Goal: Transaction & Acquisition: Subscribe to service/newsletter

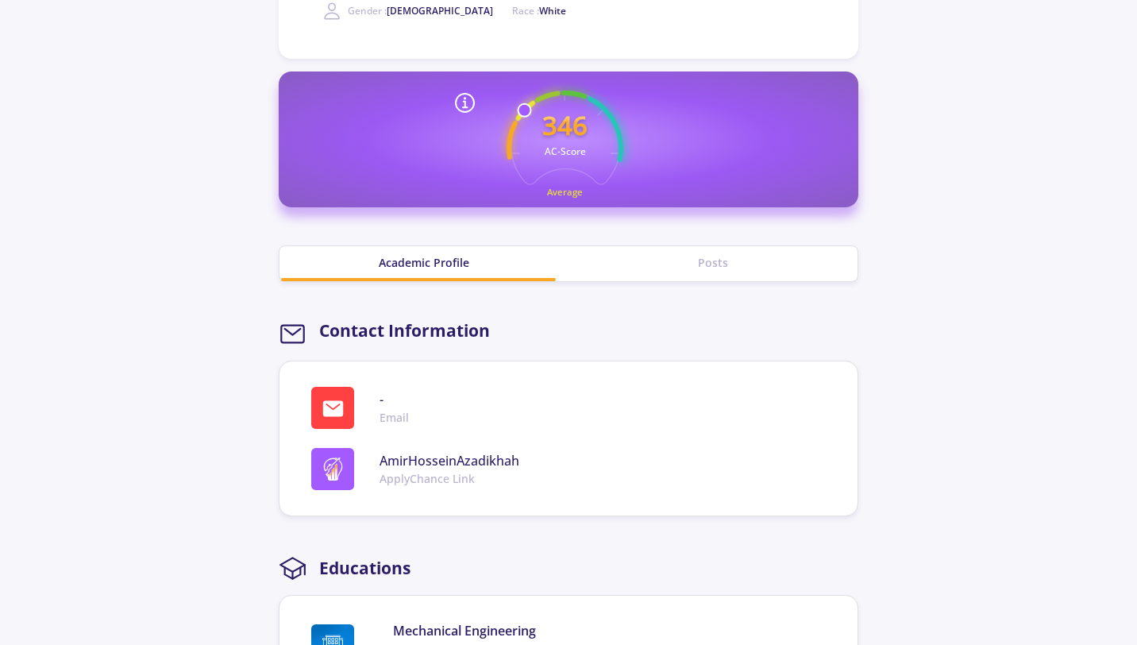
scroll to position [365, 0]
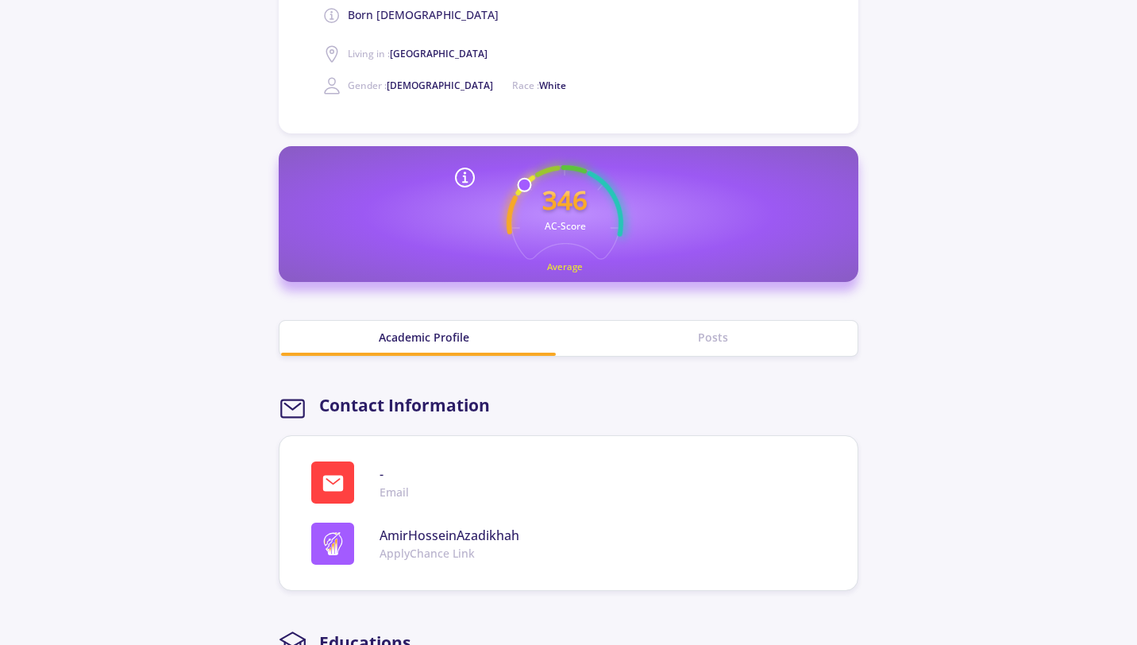
click at [400, 535] on span "AmirHosseinAzadikhah" at bounding box center [450, 535] width 140 height 19
copy span "AmirHosseinAzadikhah"
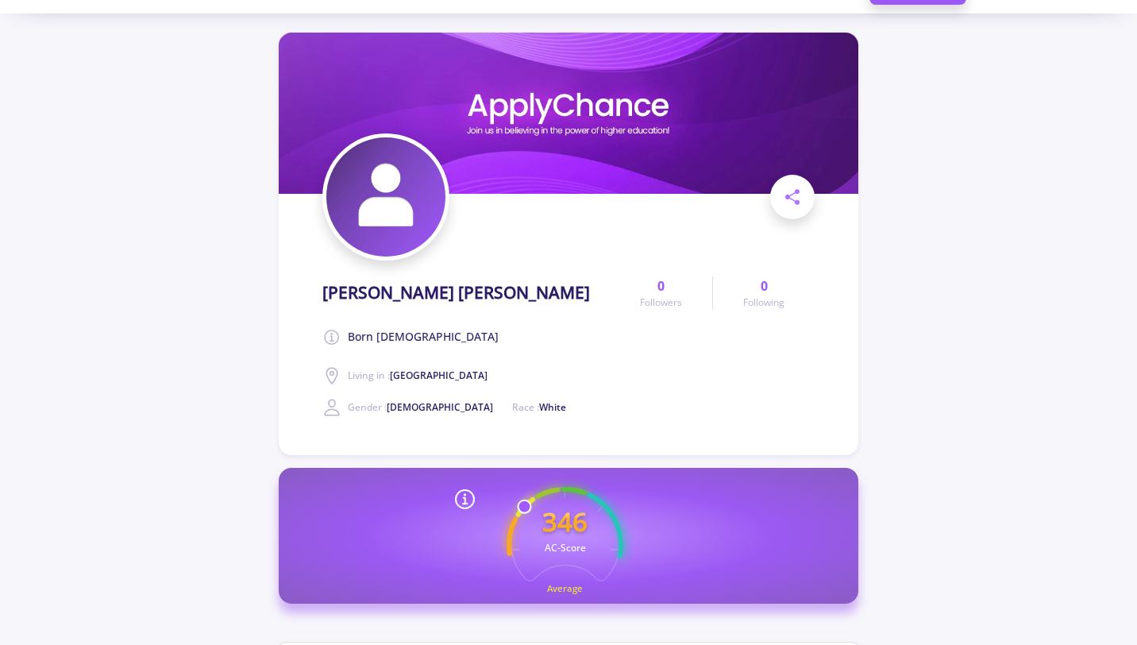
scroll to position [33, 0]
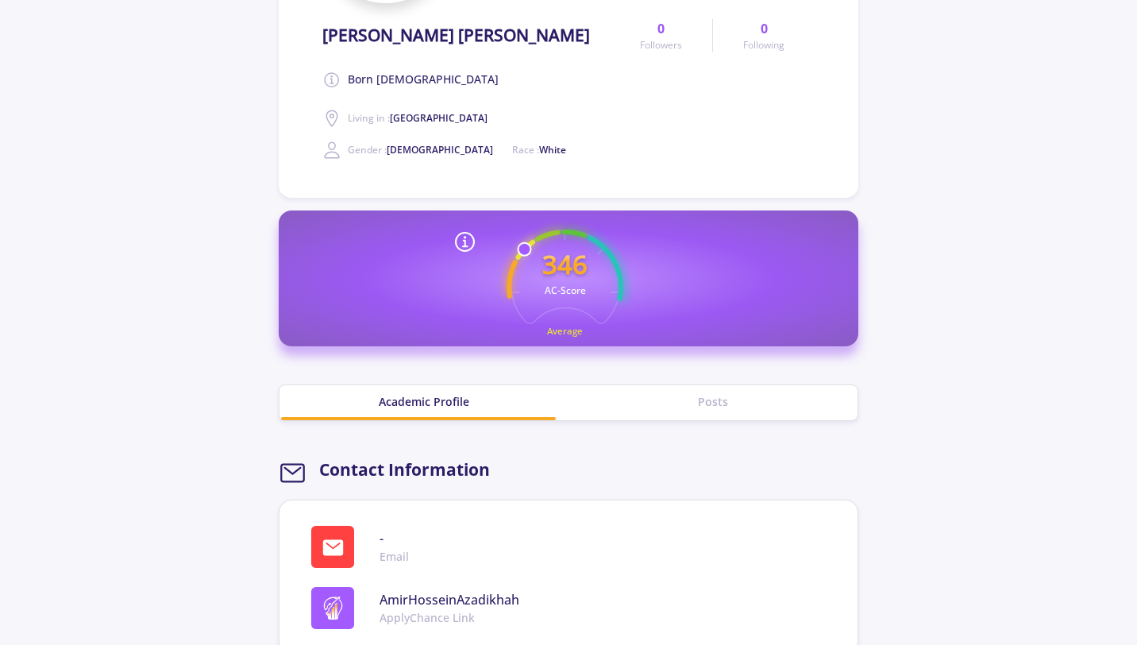
scroll to position [523, 0]
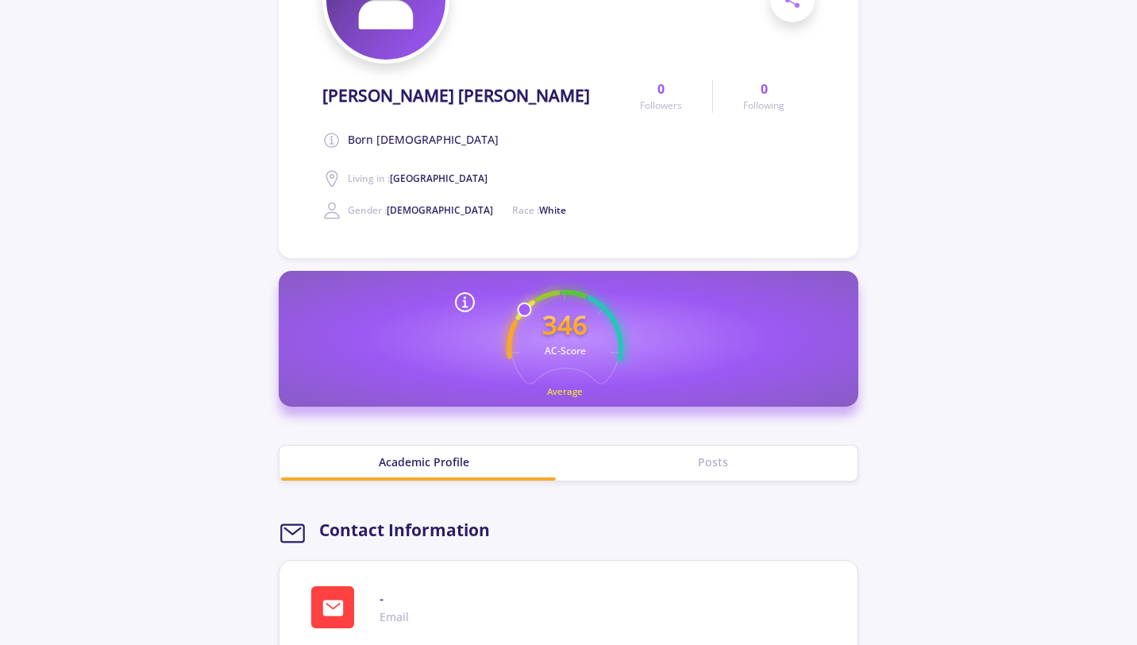
scroll to position [261, 0]
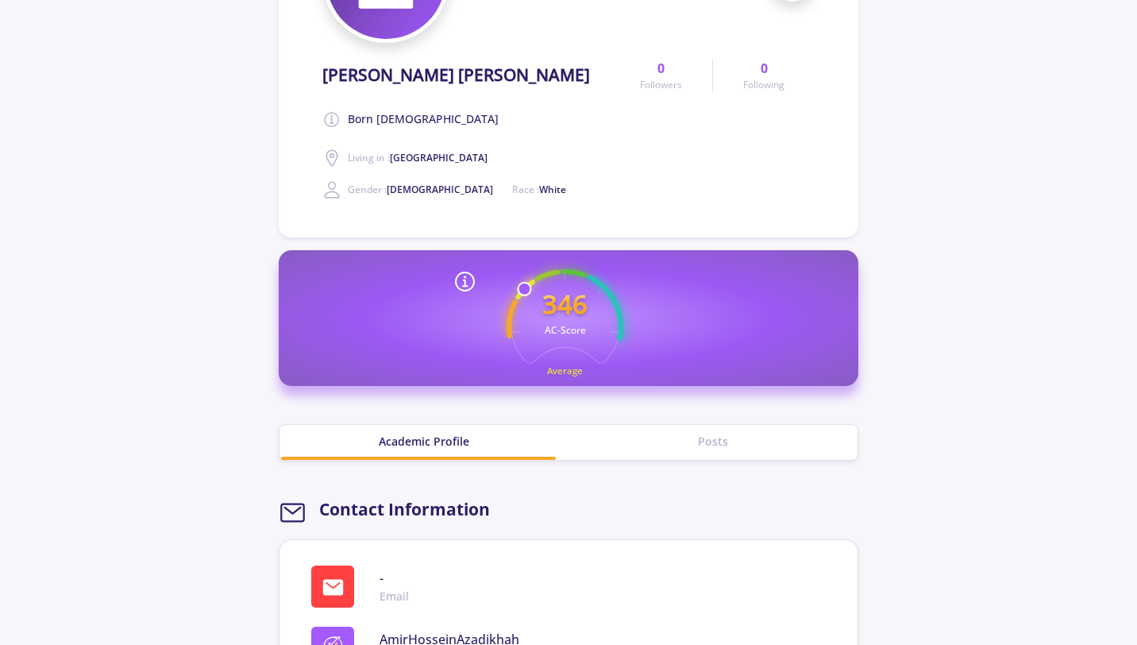
click at [712, 429] on div "Posts" at bounding box center [713, 442] width 289 height 35
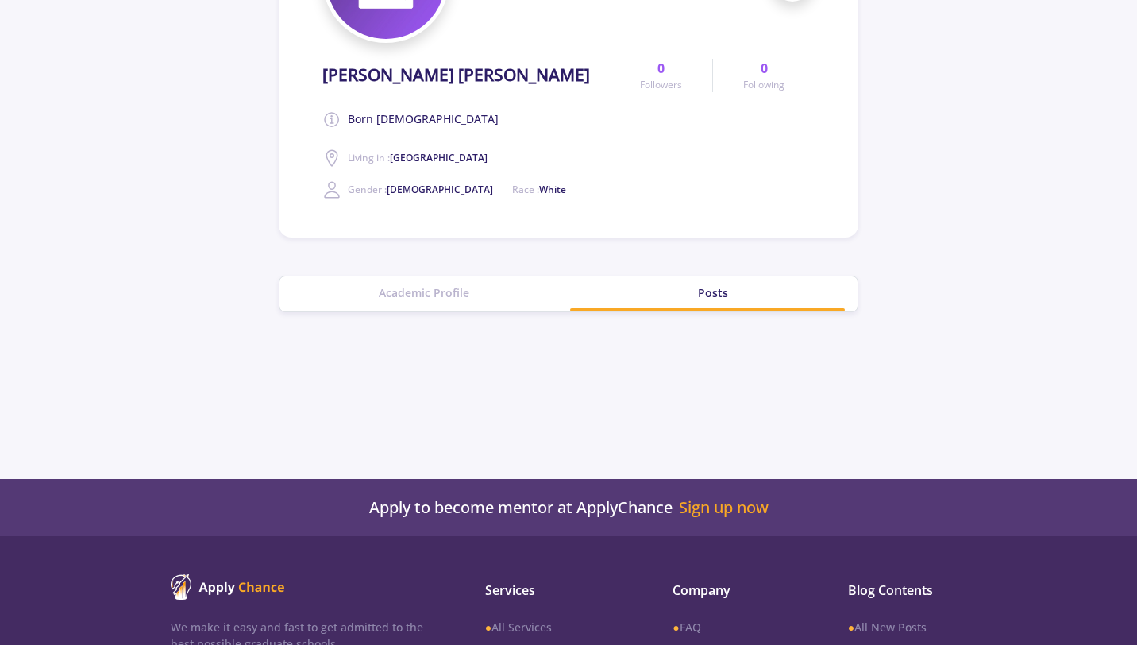
click at [400, 304] on div "Academic Profile" at bounding box center [424, 293] width 289 height 35
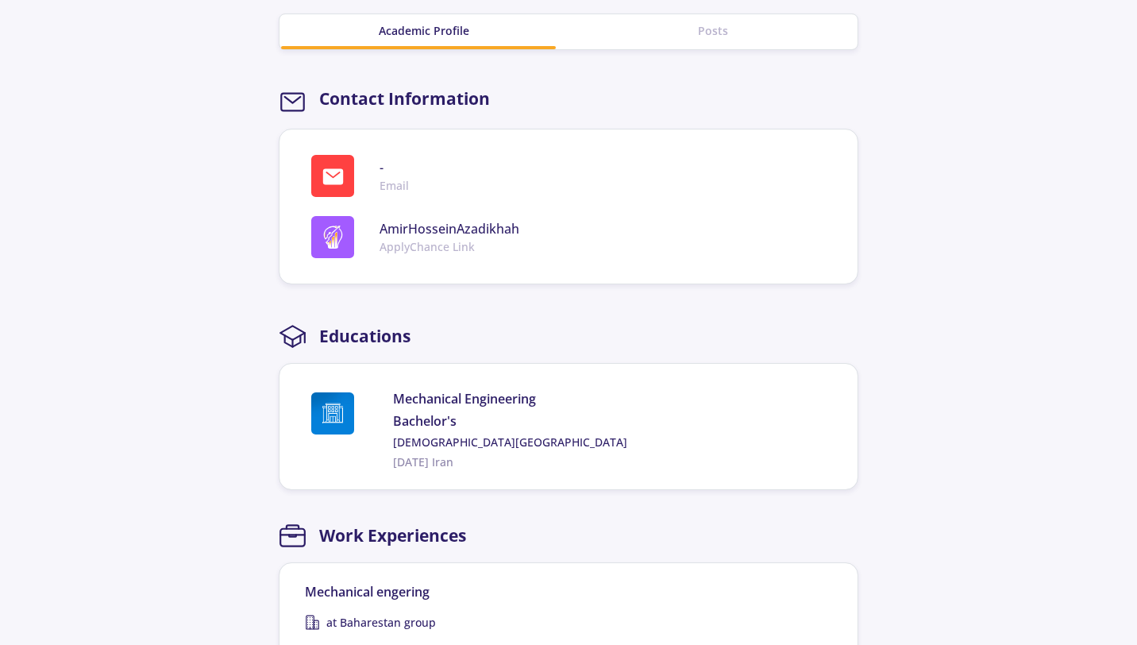
scroll to position [677, 0]
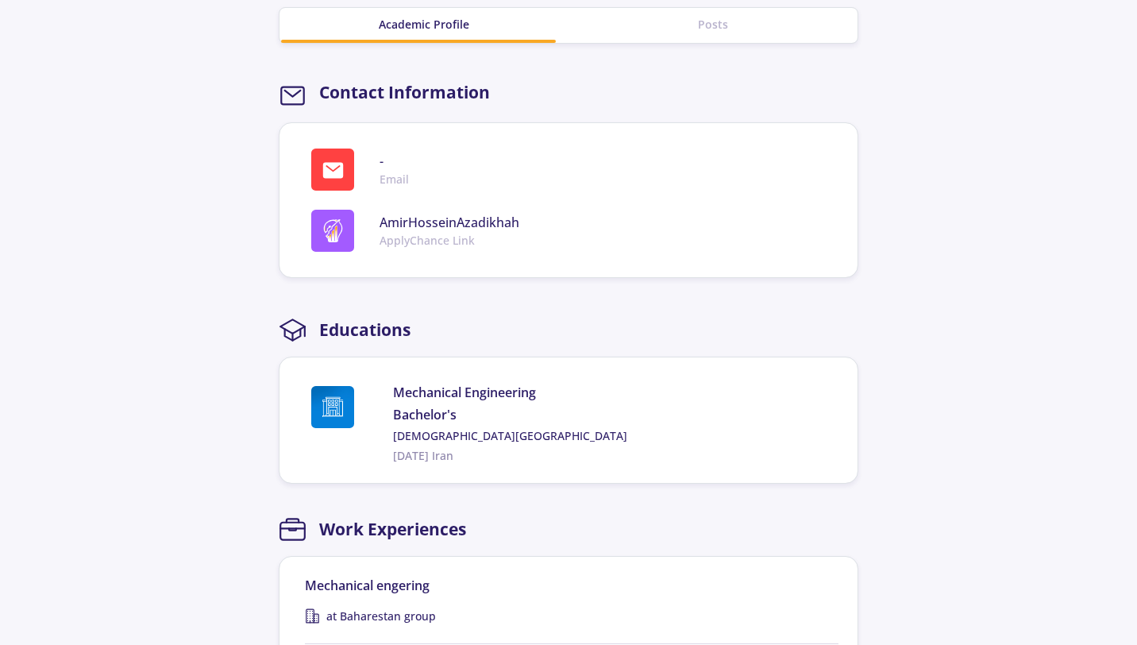
click at [410, 496] on section "Amir Hossein Azadikhah Born 1999 Living in : Iran Gender : Male Race : White 0 …" at bounding box center [569, 186] width 580 height 1577
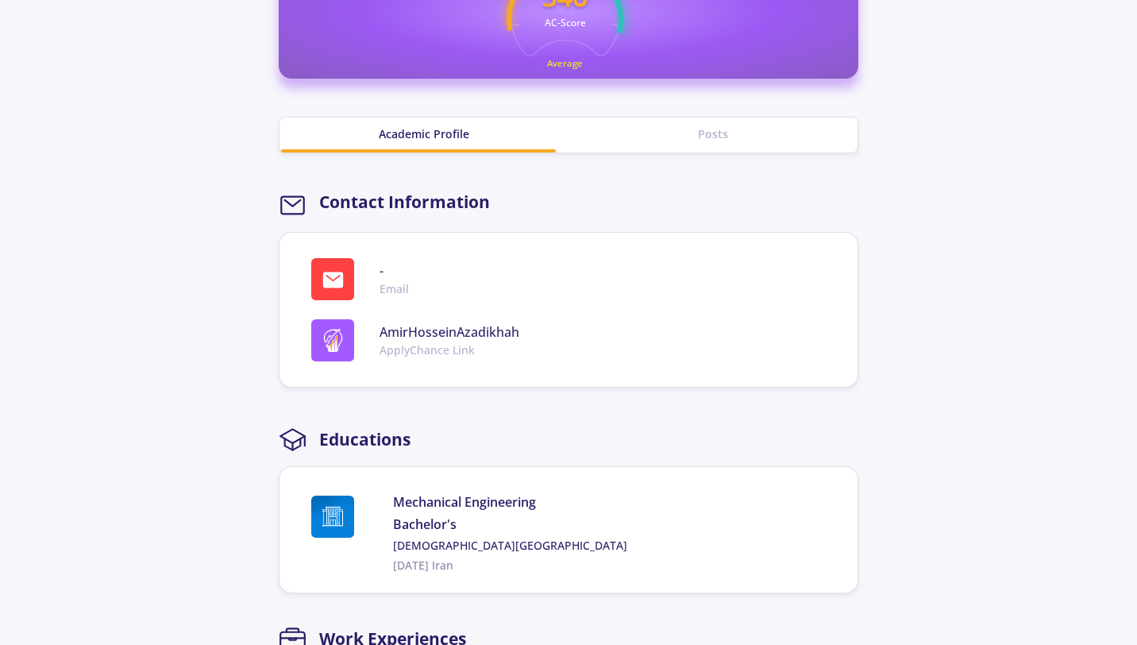
scroll to position [492, 0]
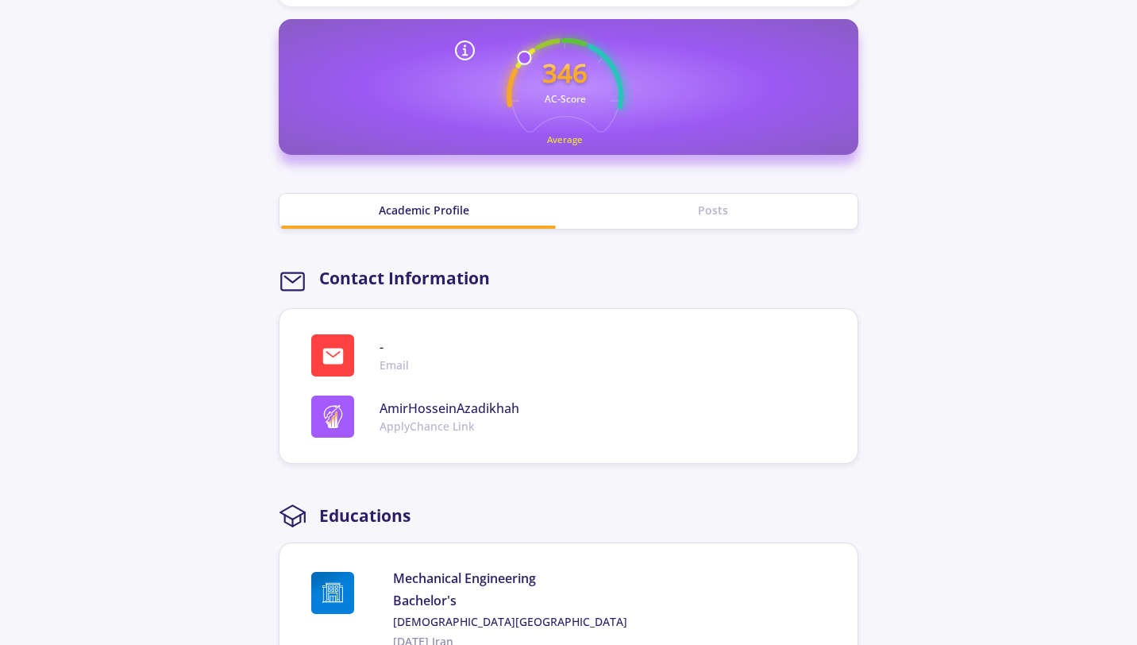
click at [412, 412] on span "AmirHosseinAzadikhah" at bounding box center [450, 408] width 140 height 19
copy span "AmirHosseinAzadikhah"
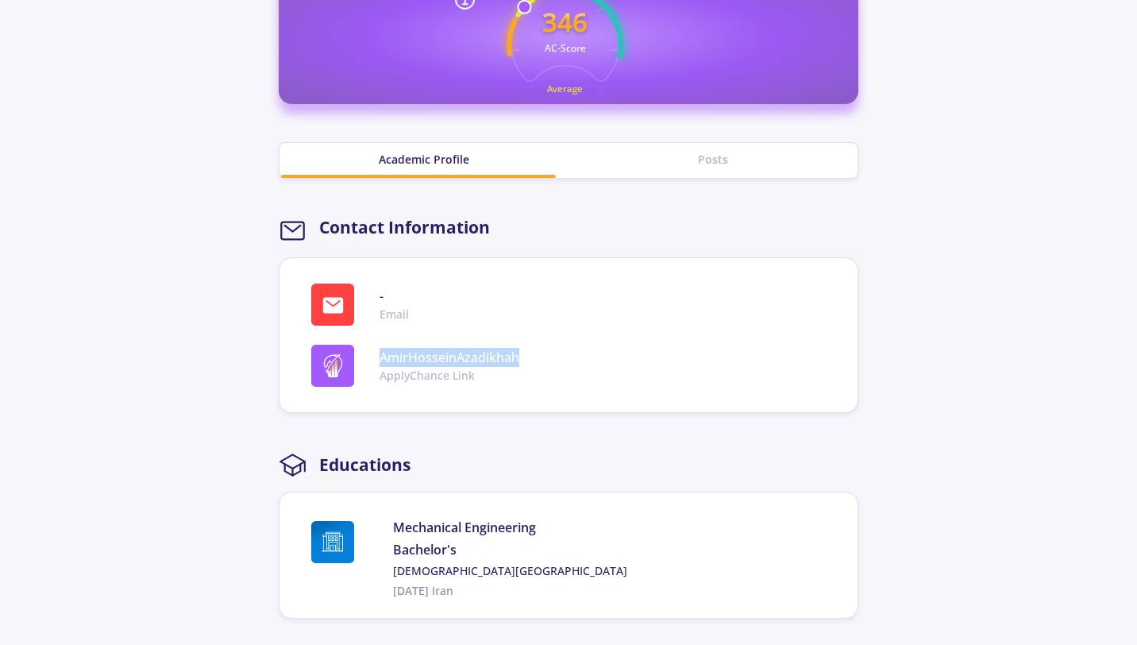
scroll to position [562, 0]
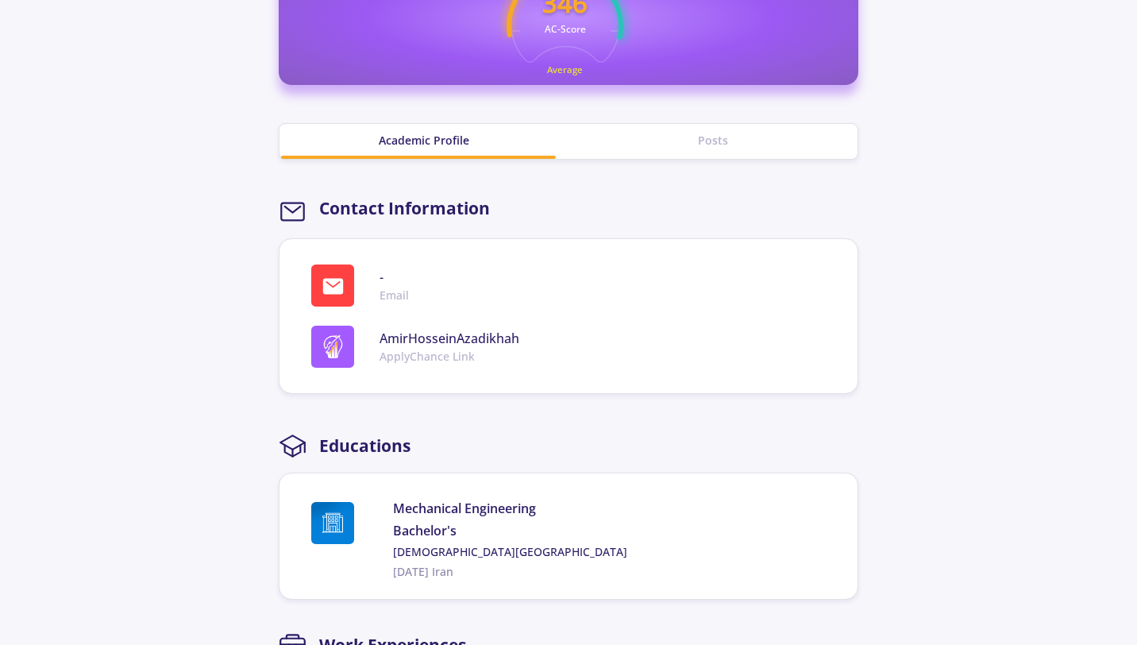
click at [916, 295] on section "Amir Hossein Azadikhah Born 1999 Living in : Iran Gender : Male Race : White 0 …" at bounding box center [568, 309] width 1137 height 1628
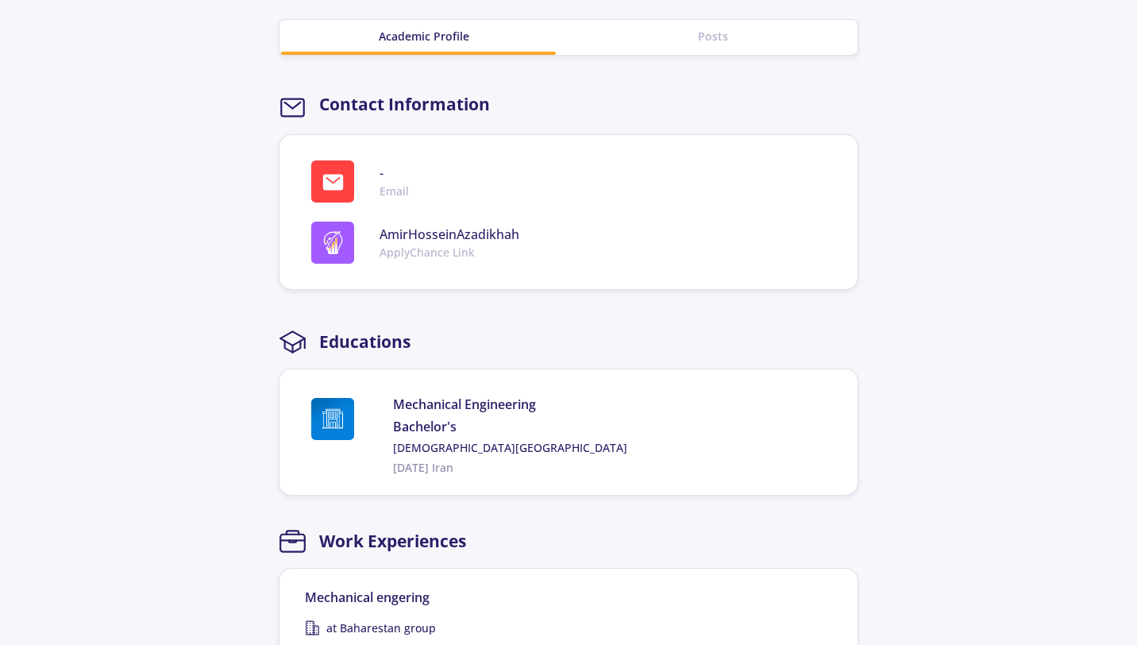
scroll to position [709, 0]
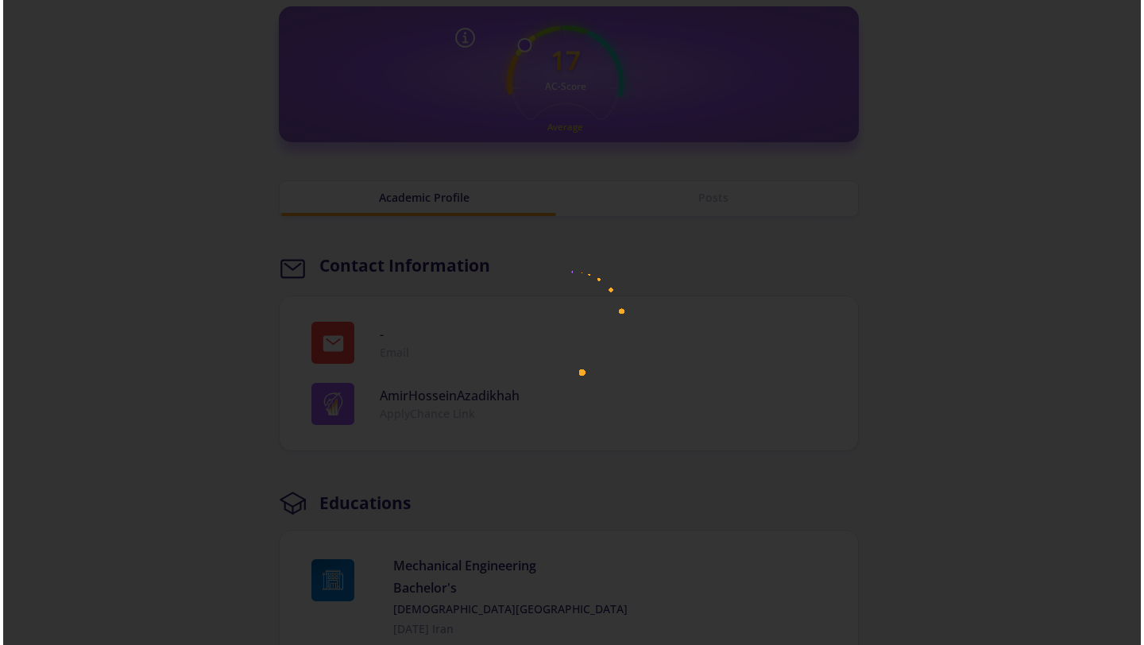
scroll to position [541, 0]
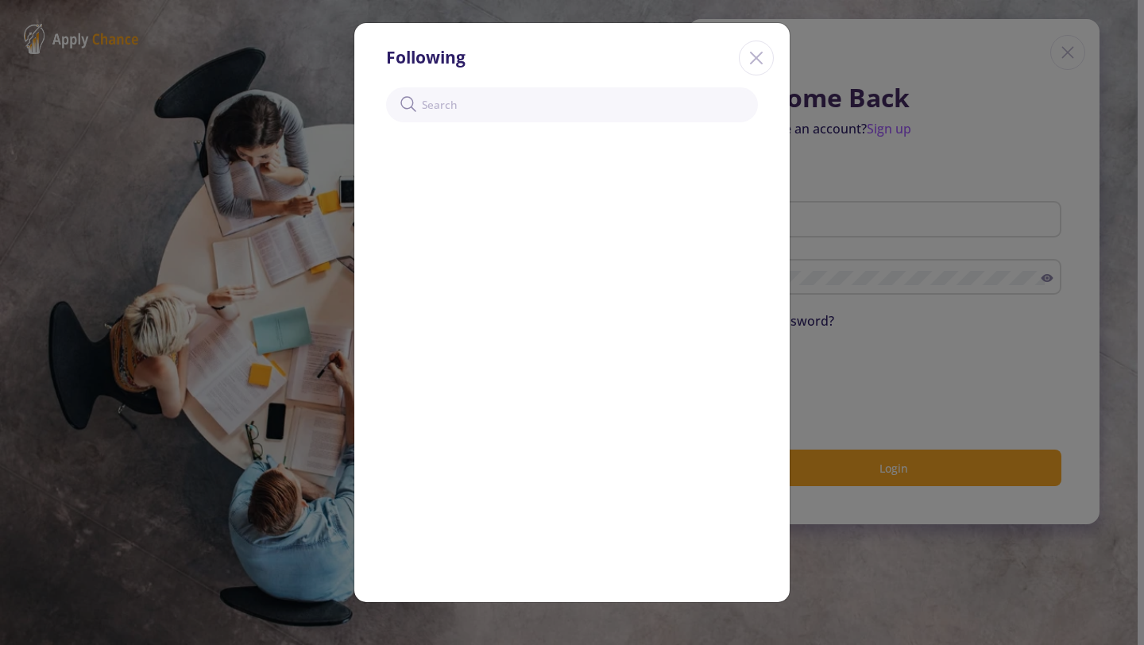
click at [751, 60] on icon "Close" at bounding box center [755, 57] width 25 height 25
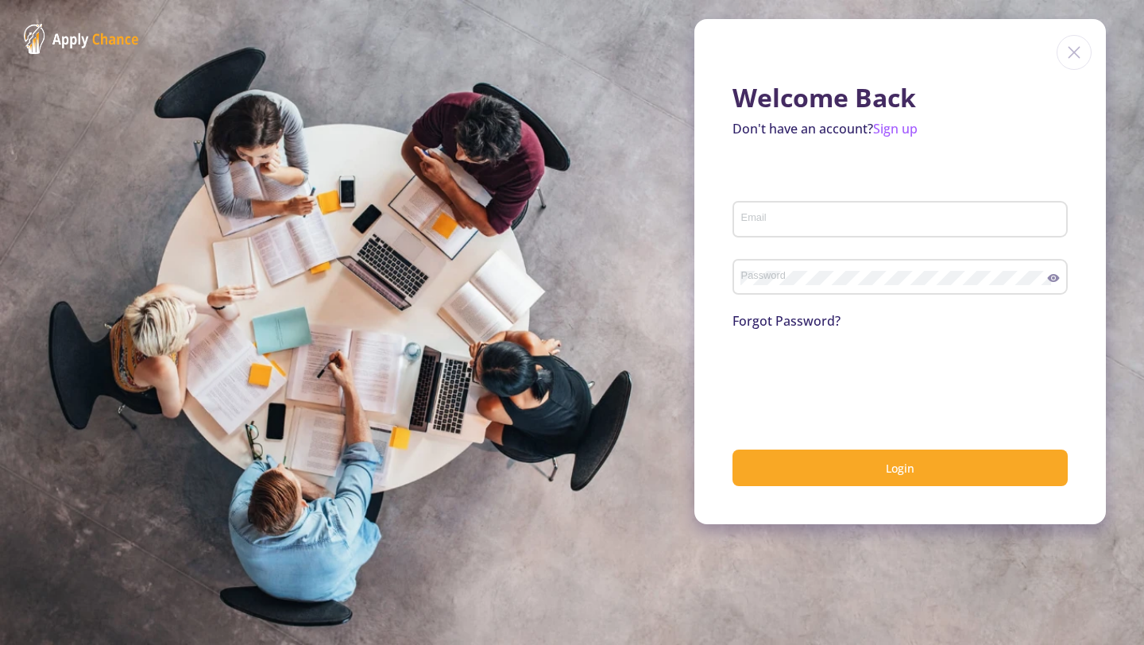
click at [1065, 61] on img at bounding box center [1073, 52] width 35 height 35
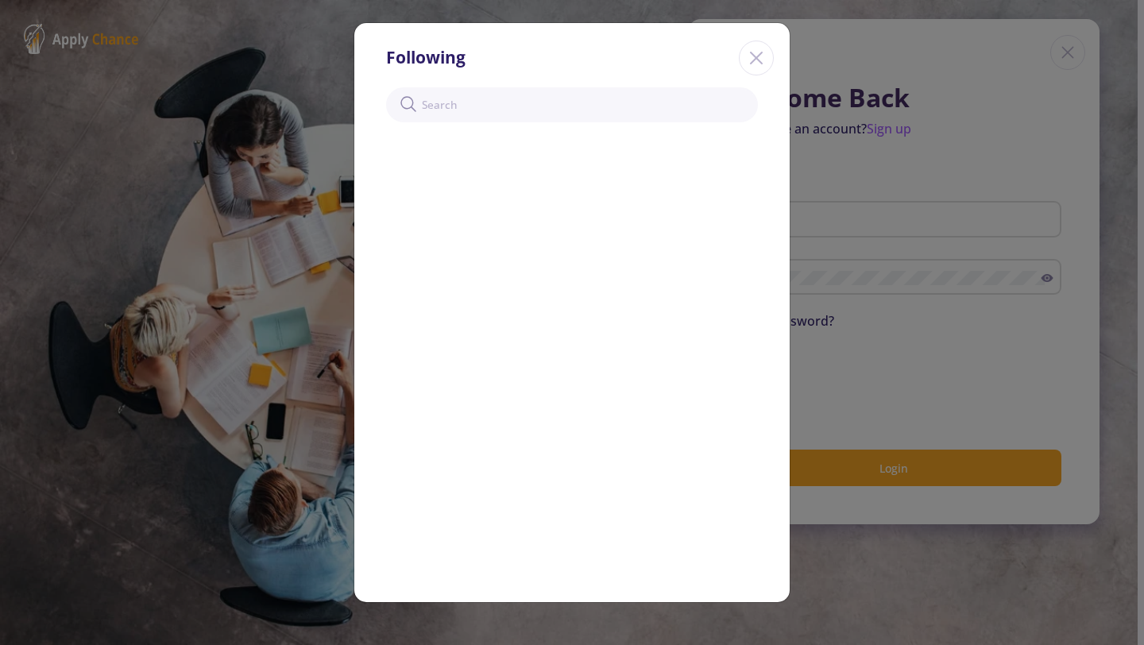
click at [751, 61] on icon "Close" at bounding box center [755, 57] width 25 height 25
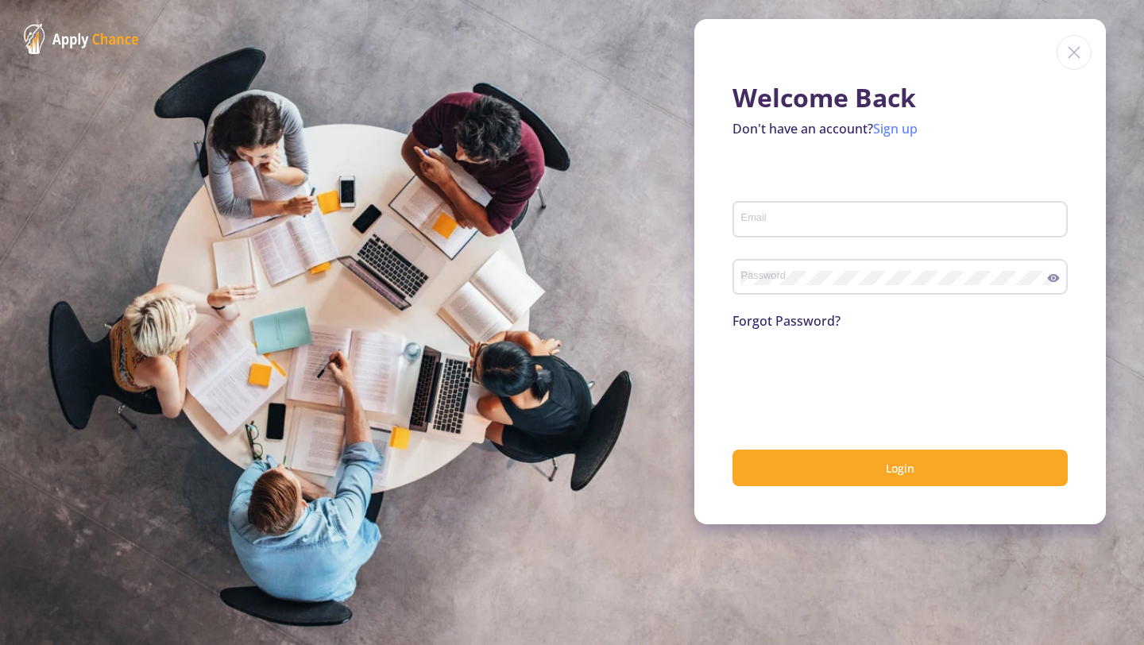
click at [895, 123] on link "Sign up" at bounding box center [895, 128] width 44 height 17
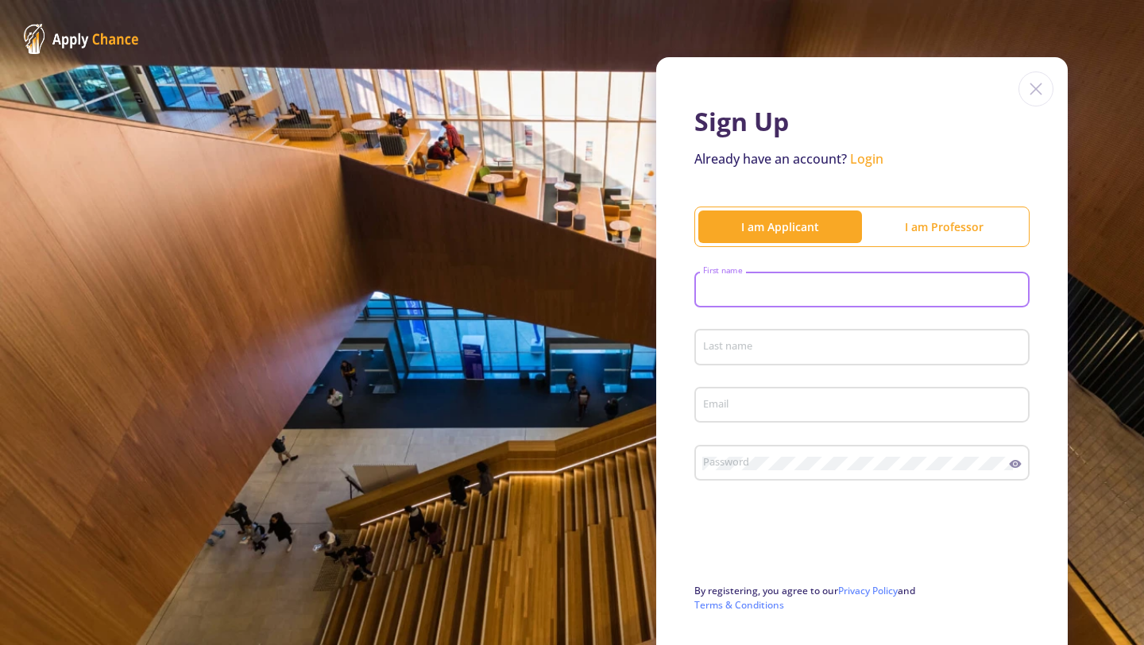
click at [772, 295] on input "First name" at bounding box center [864, 291] width 324 height 14
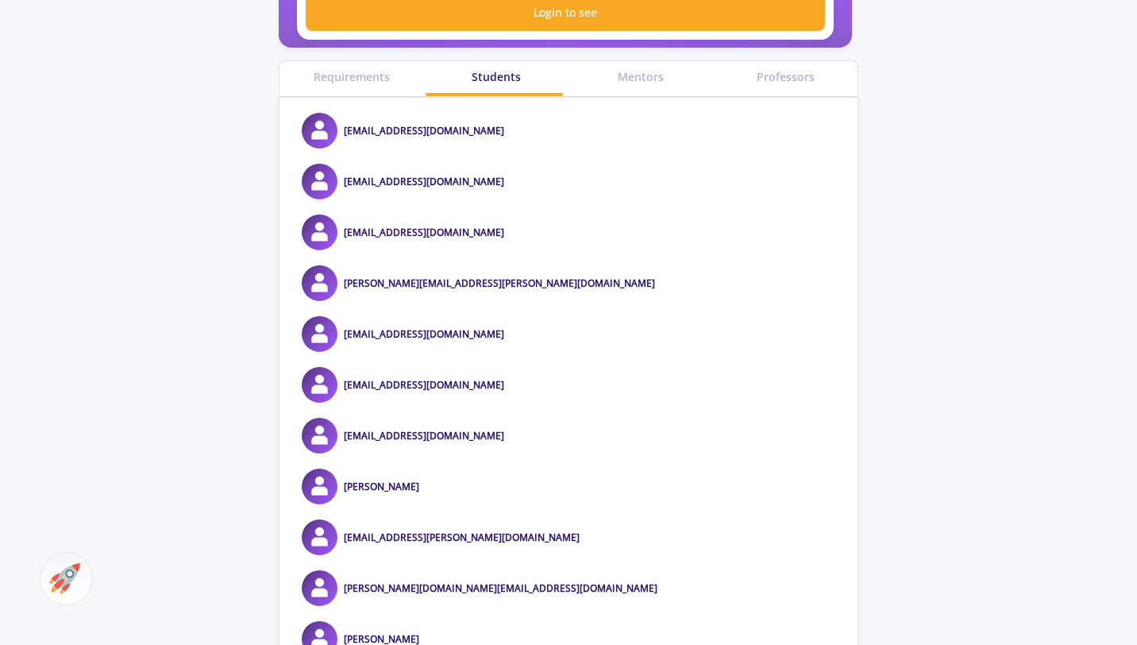
scroll to position [639, 0]
